Goal: Navigation & Orientation: Find specific page/section

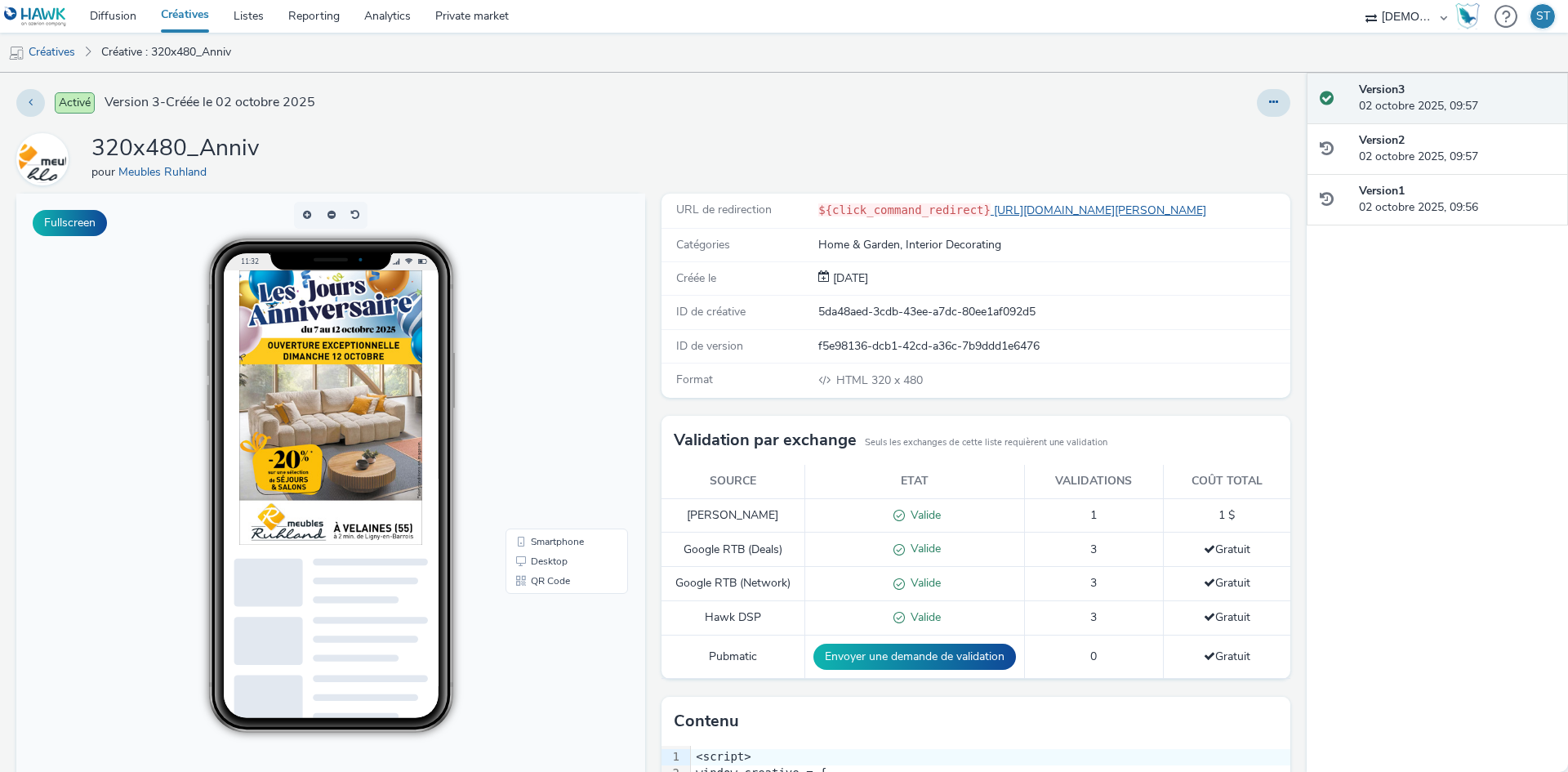
click at [1060, 209] on link "https://www.meubles-ruhland.com/?utm_source=ERV&utm_campaign=472120500&utm_medi…" at bounding box center [1102, 211] width 223 height 15
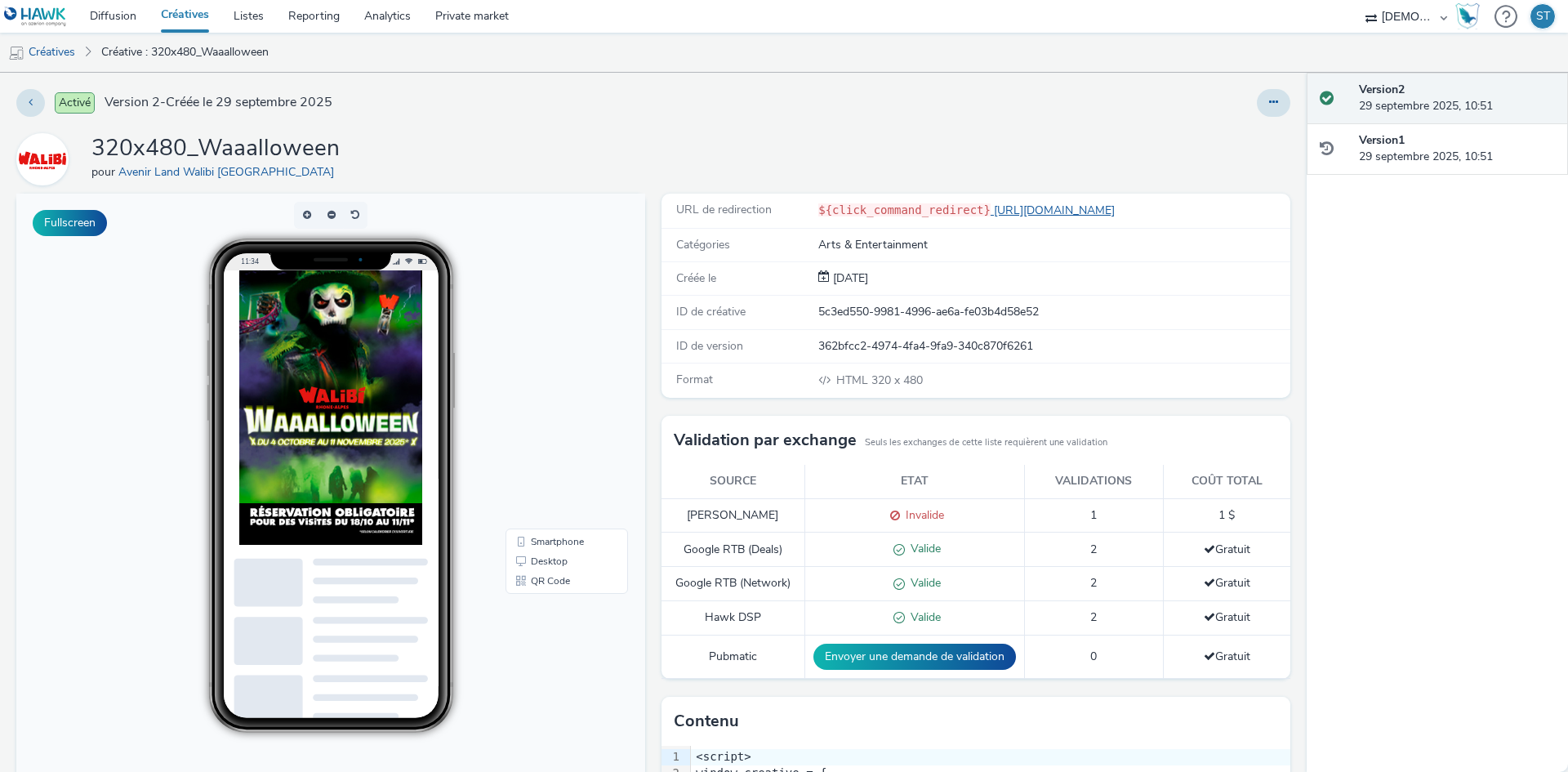
click at [1050, 214] on link "https://ad.doubleclick.net/ddm/trackclk/N984722.5474577EBRA/B34141030.430391049…" at bounding box center [1056, 211] width 131 height 15
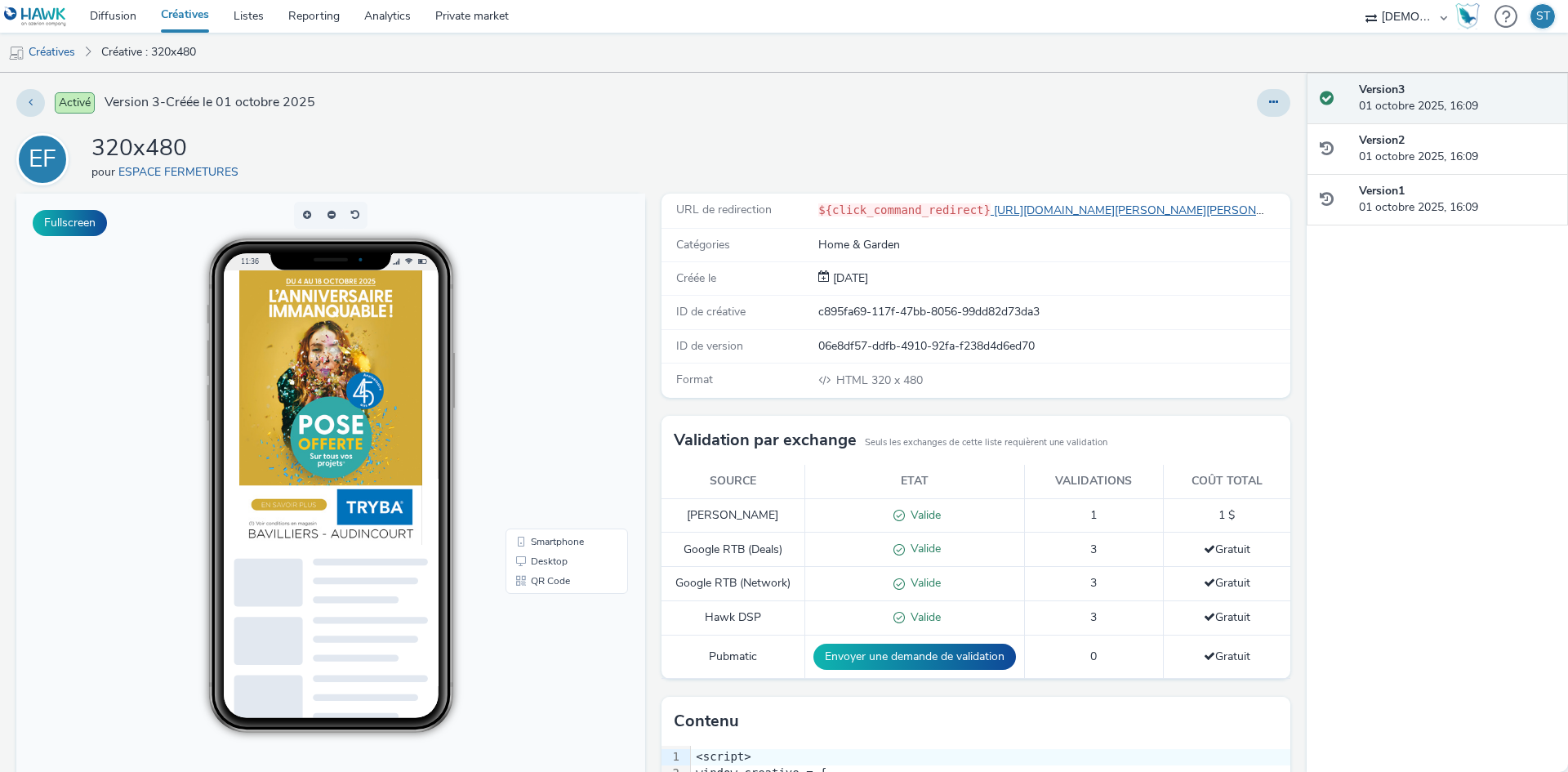
click at [1042, 207] on link "https://www.tryba.com/espace-conseil/90/tryba-bavilliers/?utm_source=ERV&utm_ca…" at bounding box center [1148, 211] width 313 height 15
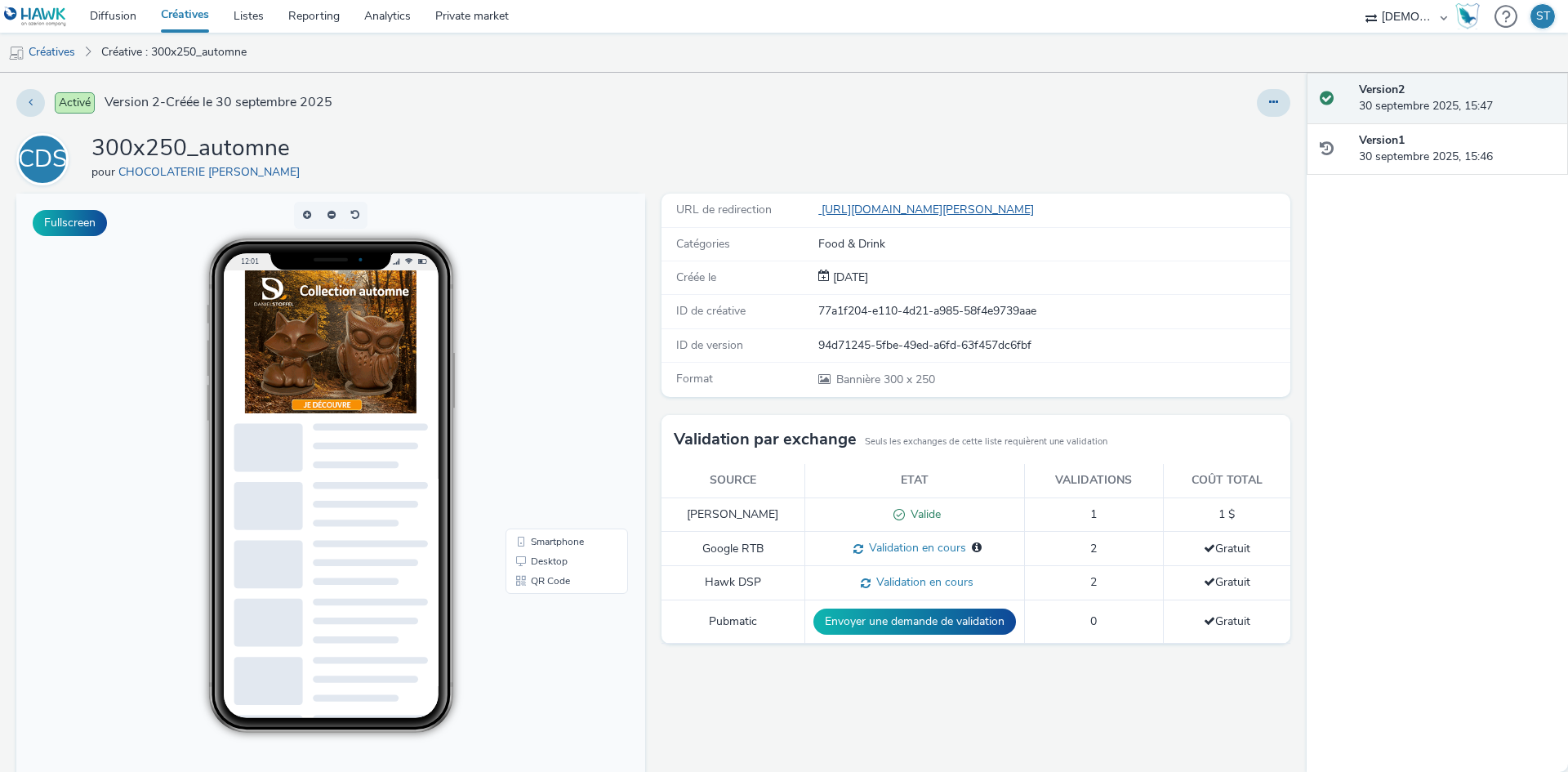
click at [870, 211] on link "[URL][DOMAIN_NAME][PERSON_NAME]" at bounding box center [930, 210] width 223 height 15
click at [100, 21] on link "Diffusion" at bounding box center [113, 16] width 71 height 33
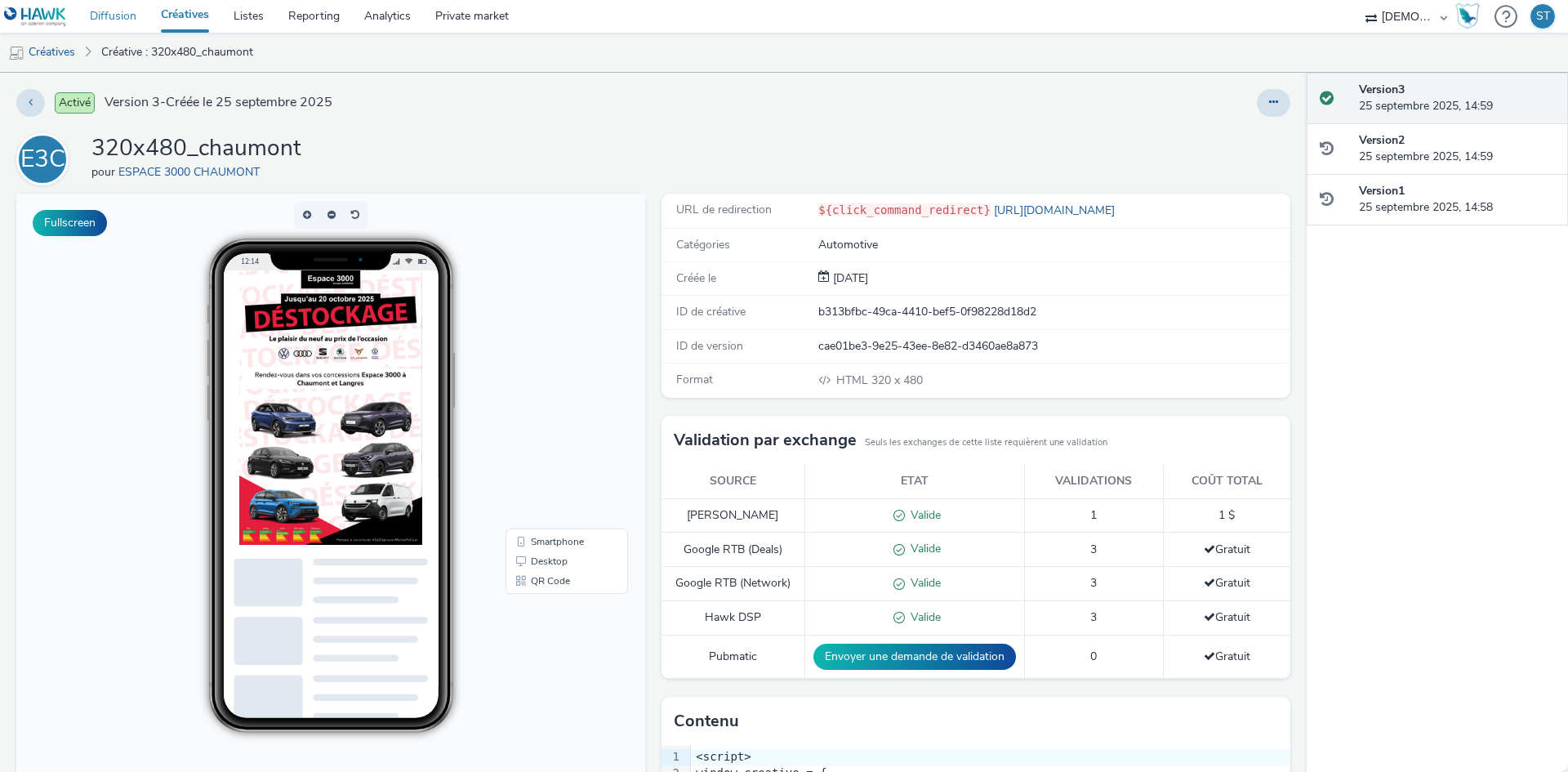
click at [116, 12] on link "Diffusion" at bounding box center [113, 16] width 71 height 33
click at [1048, 206] on link "[URL][DOMAIN_NAME]" at bounding box center [1056, 211] width 131 height 15
